Goal: Transaction & Acquisition: Purchase product/service

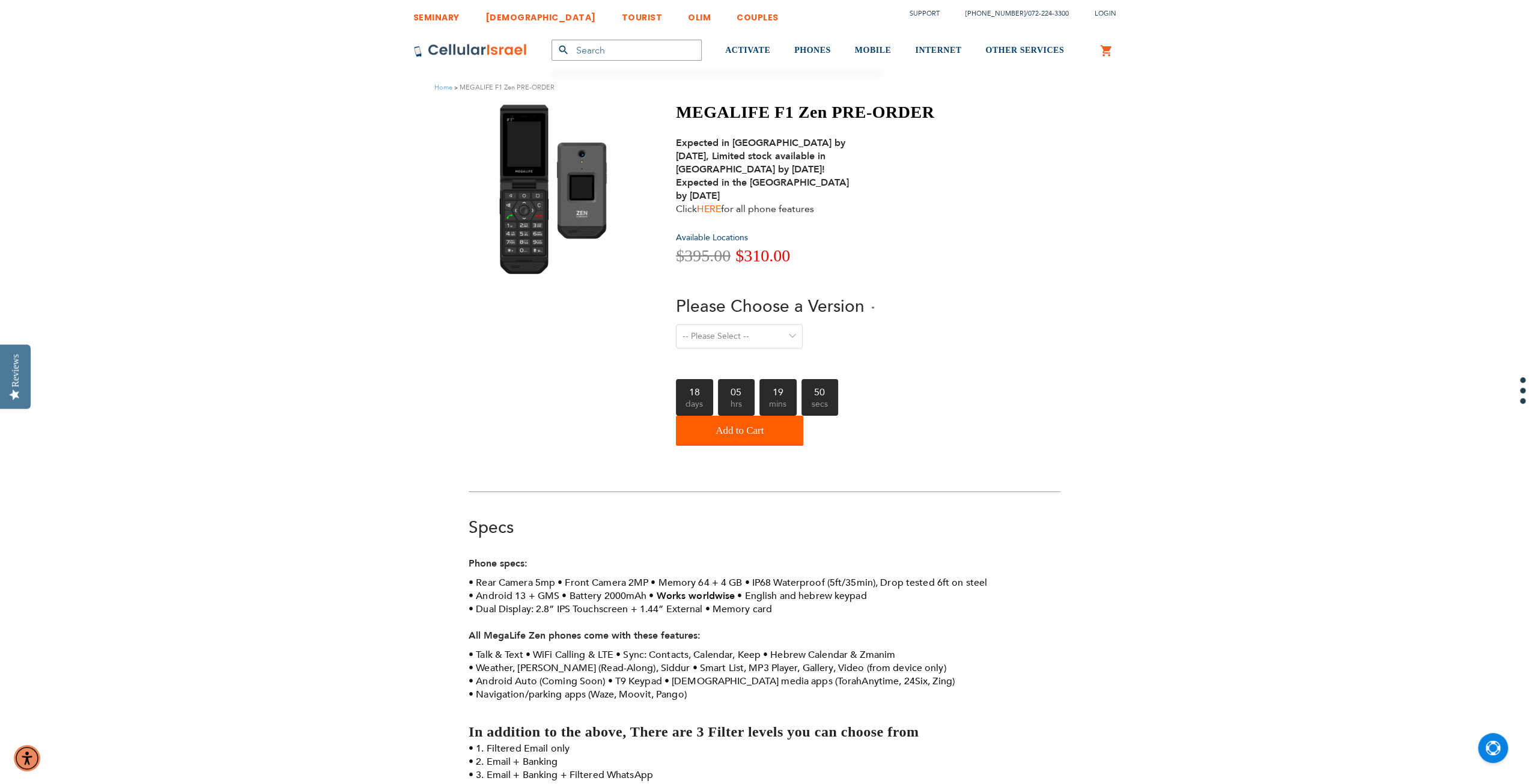
click at [712, 207] on link "HERE" at bounding box center [709, 209] width 24 height 13
click at [771, 334] on select "-- Please Select -- Level 1. Filtered Email only Level 2. Email + Banking Level…" at bounding box center [739, 336] width 127 height 24
select select "Level 3. Special Yeshiva Plan"
click at [676, 324] on select "-- Please Select -- Level 1. Filtered Email only Level 2. Email + Banking Level…" at bounding box center [739, 336] width 127 height 24
click at [777, 344] on select "-- Please Select -- Level 1. Filtered Email only Level 2. Email + Banking Level…" at bounding box center [739, 336] width 127 height 24
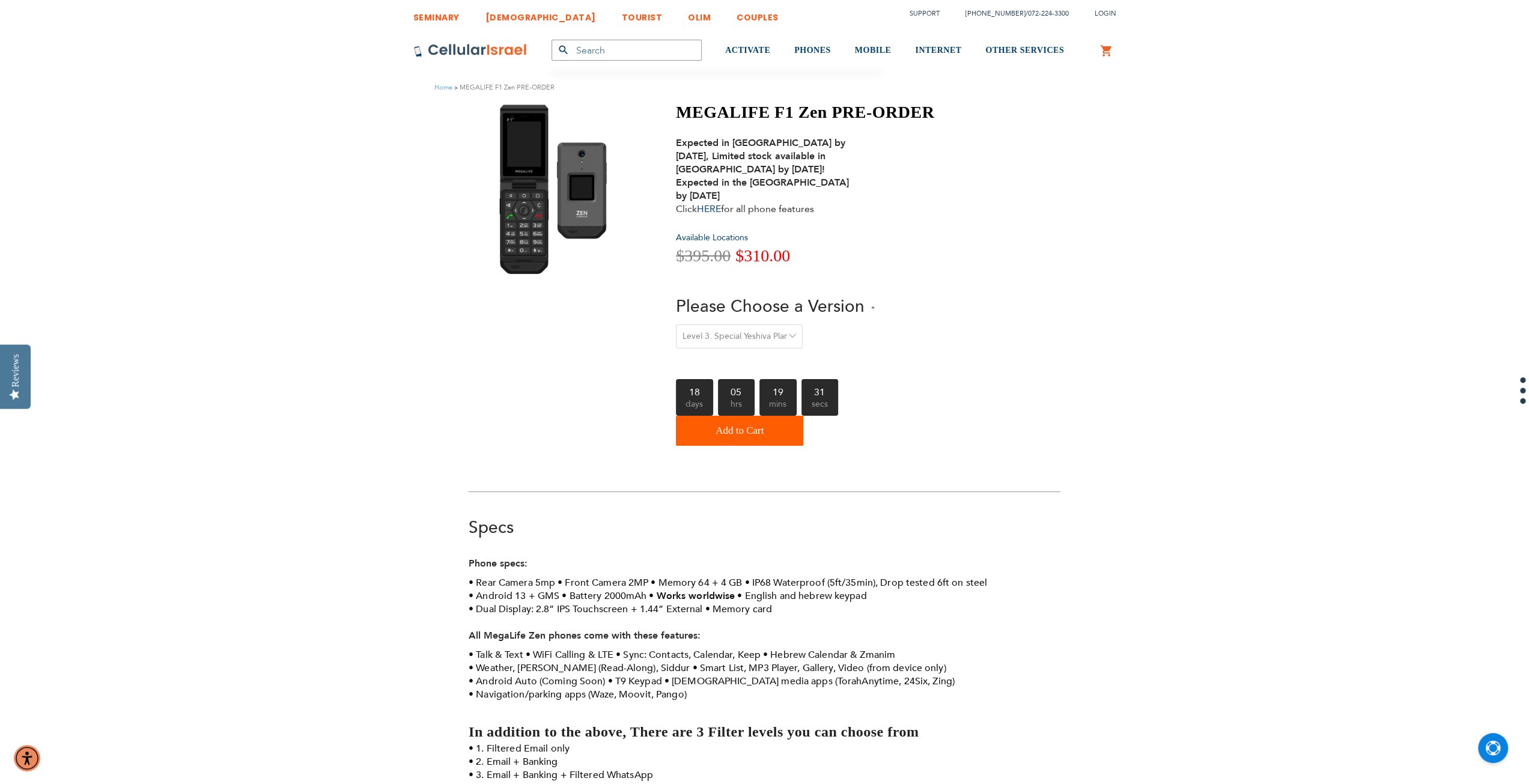
click at [777, 344] on select "-- Please Select -- Level 1. Filtered Email only Level 2. Email + Banking Level…" at bounding box center [739, 336] width 127 height 24
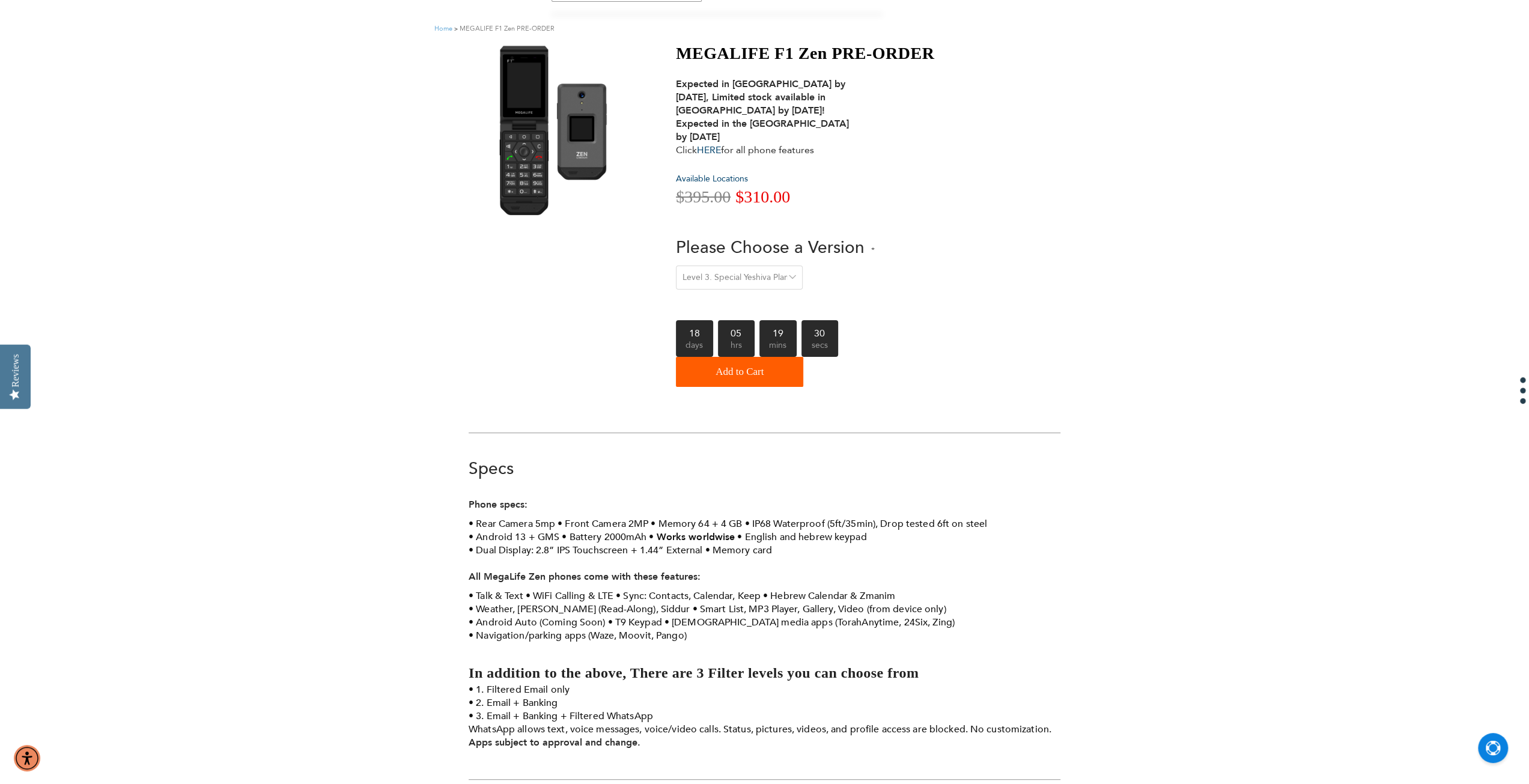
scroll to position [60, 0]
click at [774, 273] on select "-- Please Select -- Level 1. Filtered Email only Level 2. Email + Banking Level…" at bounding box center [739, 276] width 127 height 24
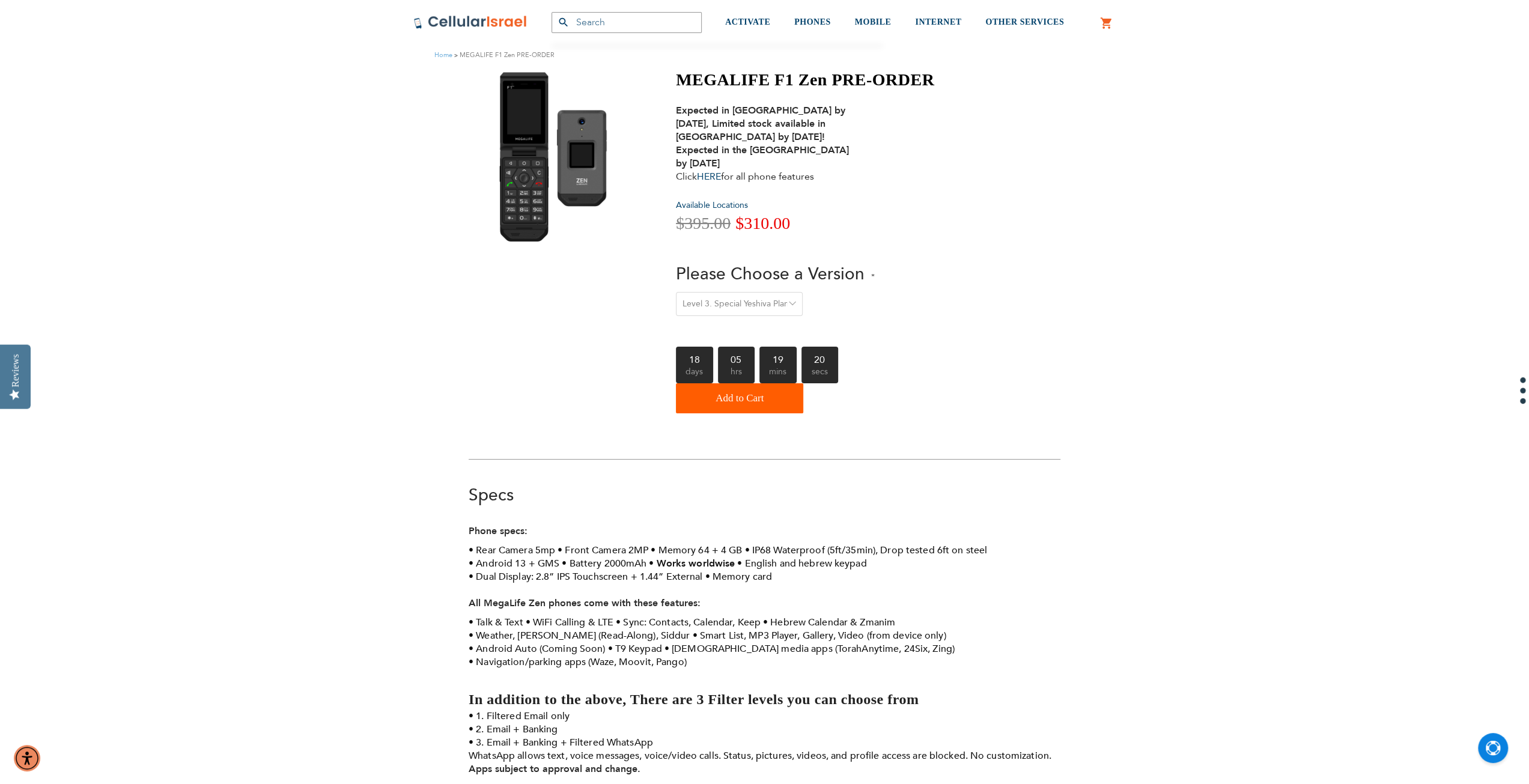
scroll to position [0, 0]
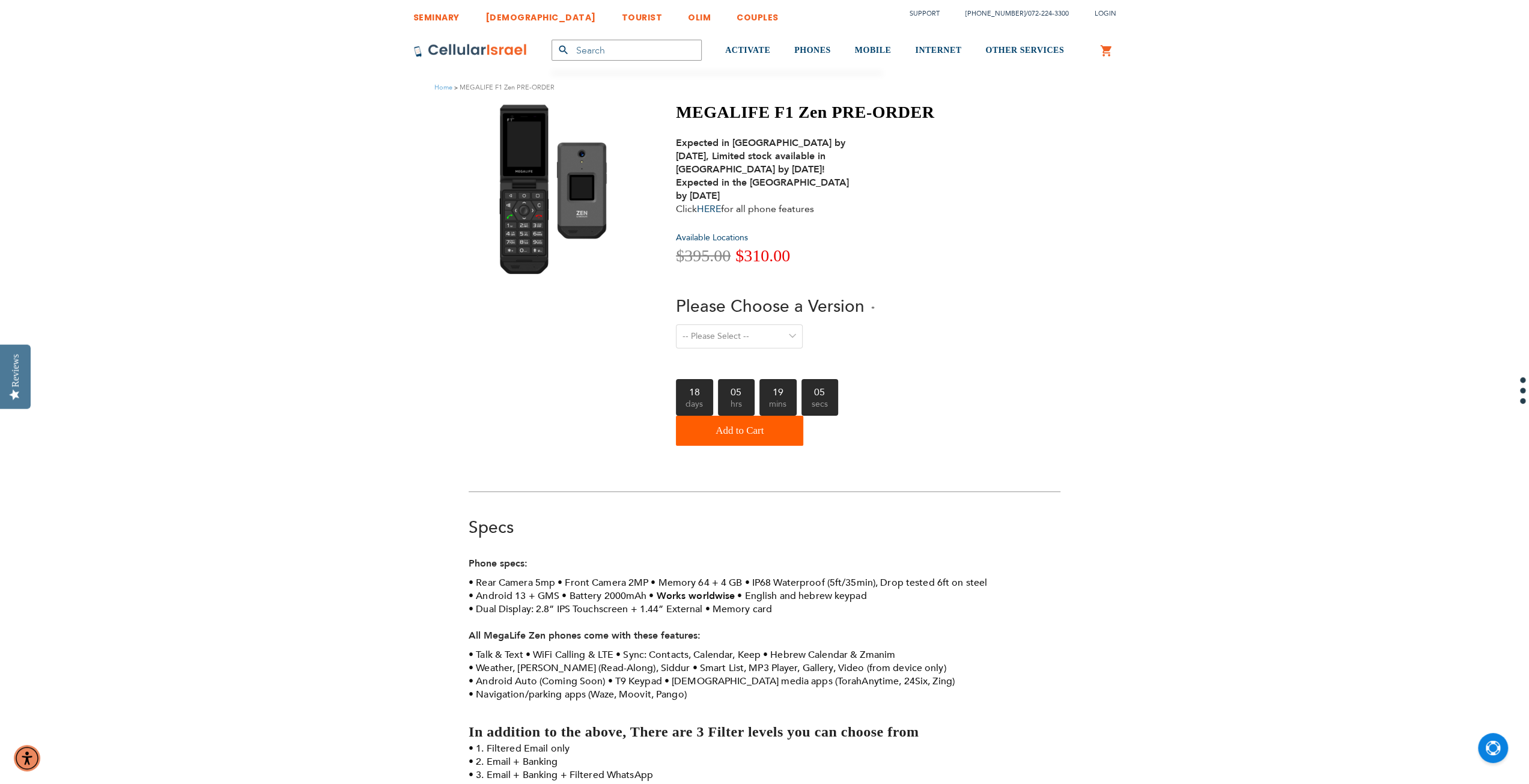
click at [771, 336] on select "-- Please Select -- Level 1. Filtered Email only Level 2. Email + Banking Level…" at bounding box center [739, 336] width 127 height 24
click at [676, 324] on select "-- Please Select -- Level 1. Filtered Email only Level 2. Email + Banking Level…" at bounding box center [739, 336] width 127 height 24
click at [795, 343] on select "-- Please Select -- Level 1. Filtered Email only Level 2. Email + Banking Level…" at bounding box center [739, 336] width 127 height 24
select select "Level 1. Filtered Email only"
click at [676, 324] on select "-- Please Select -- Level 1. Filtered Email only Level 2. Email + Banking Level…" at bounding box center [739, 336] width 127 height 24
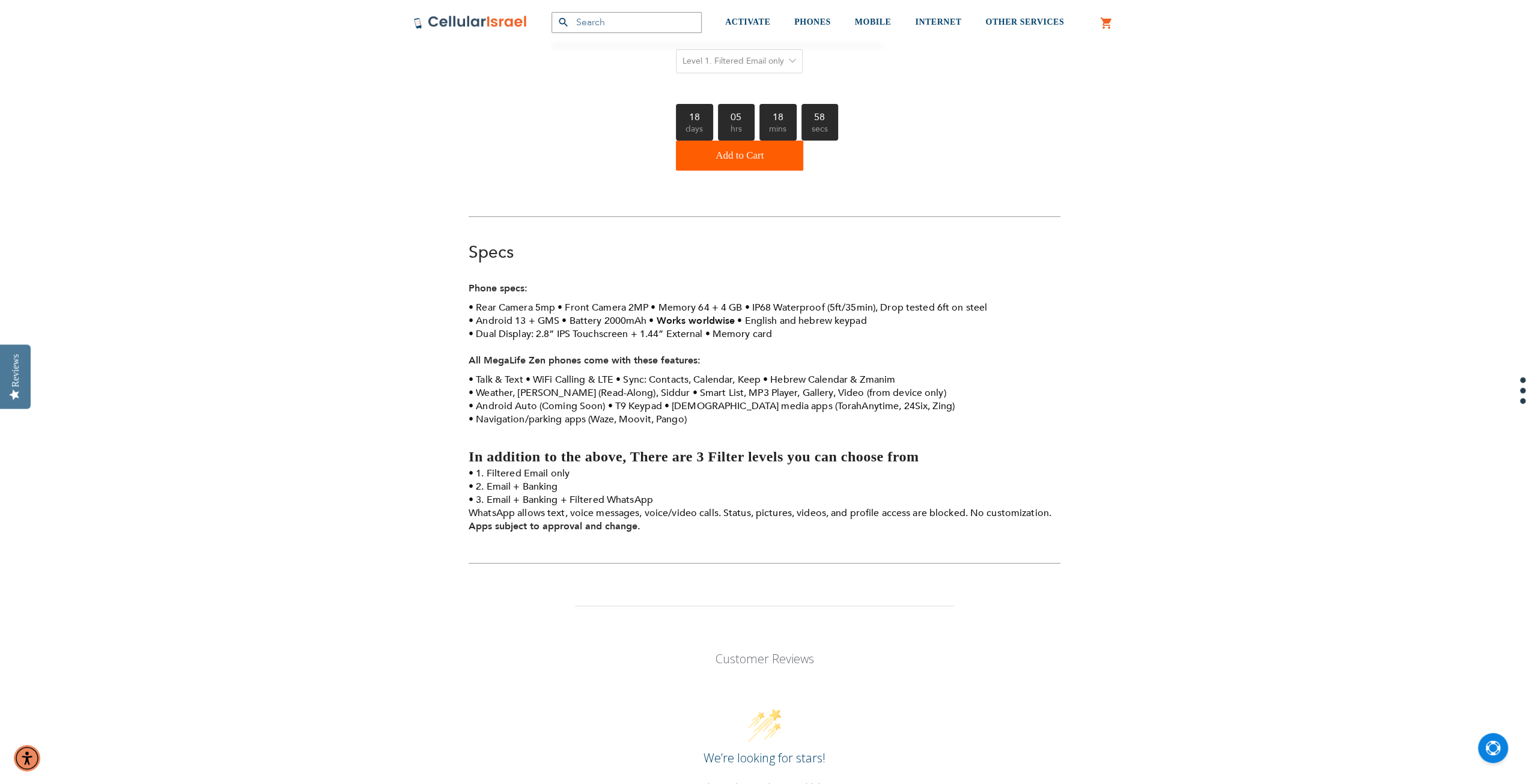
scroll to position [360, 0]
